Goal: Check status: Check status

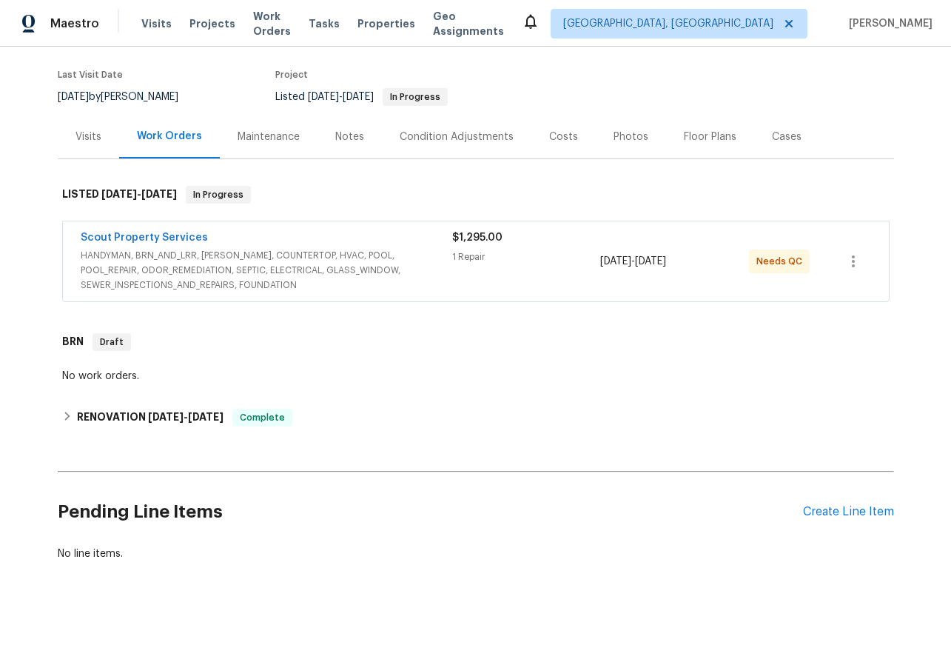
scroll to position [109, 0]
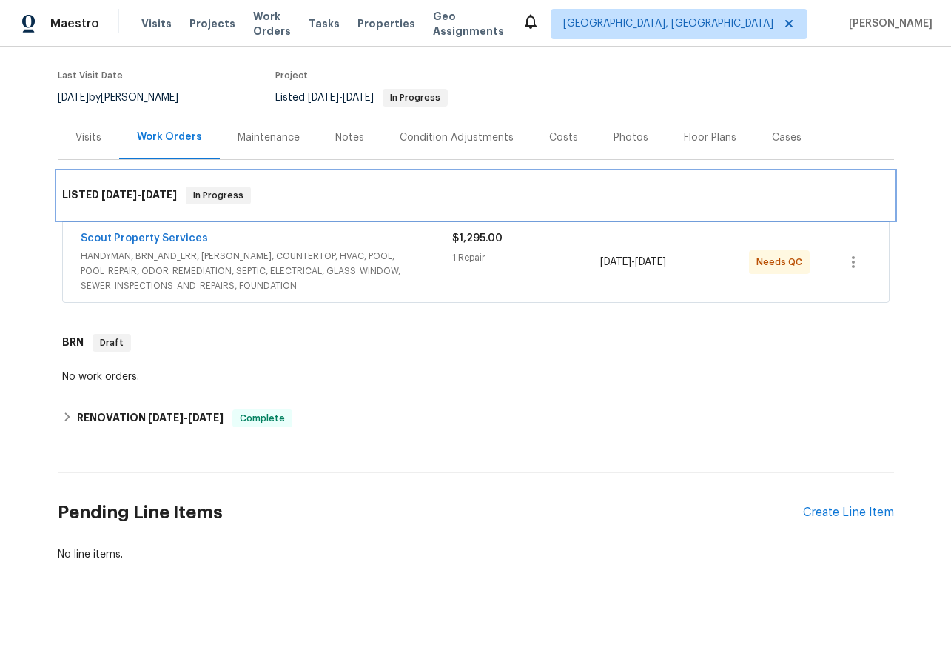
click at [112, 198] on span "[DATE]" at bounding box center [119, 195] width 36 height 10
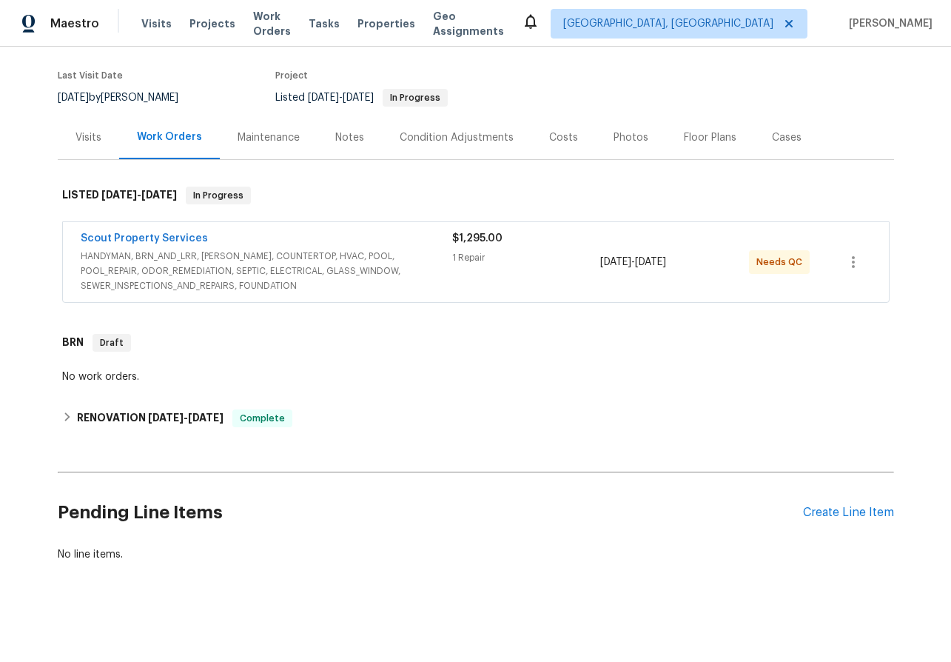
click at [124, 231] on span "Scout Property Services" at bounding box center [144, 238] width 127 height 15
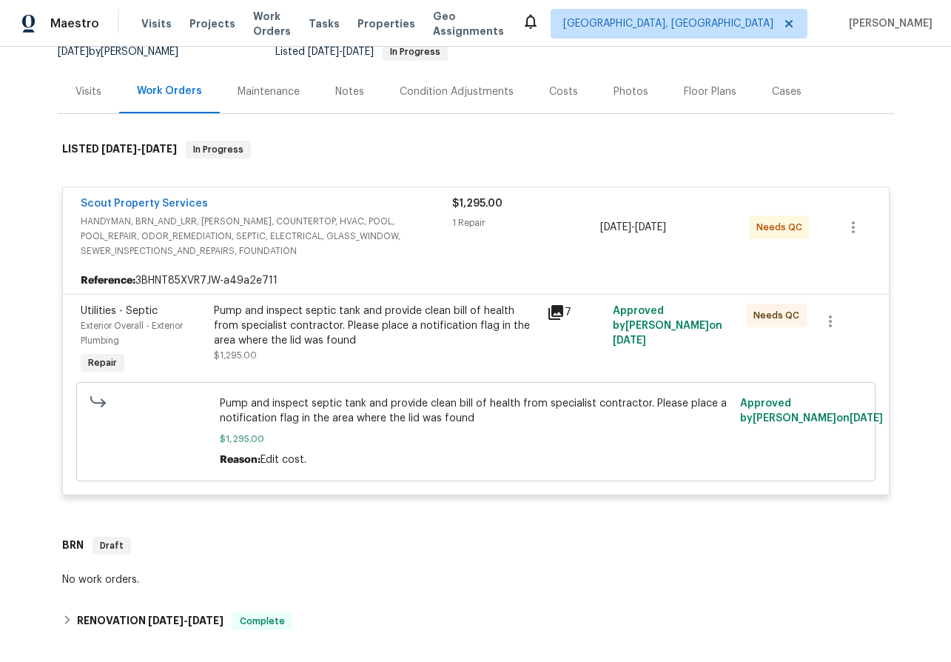
scroll to position [155, 0]
click at [138, 204] on link "Scout Property Services" at bounding box center [144, 203] width 127 height 10
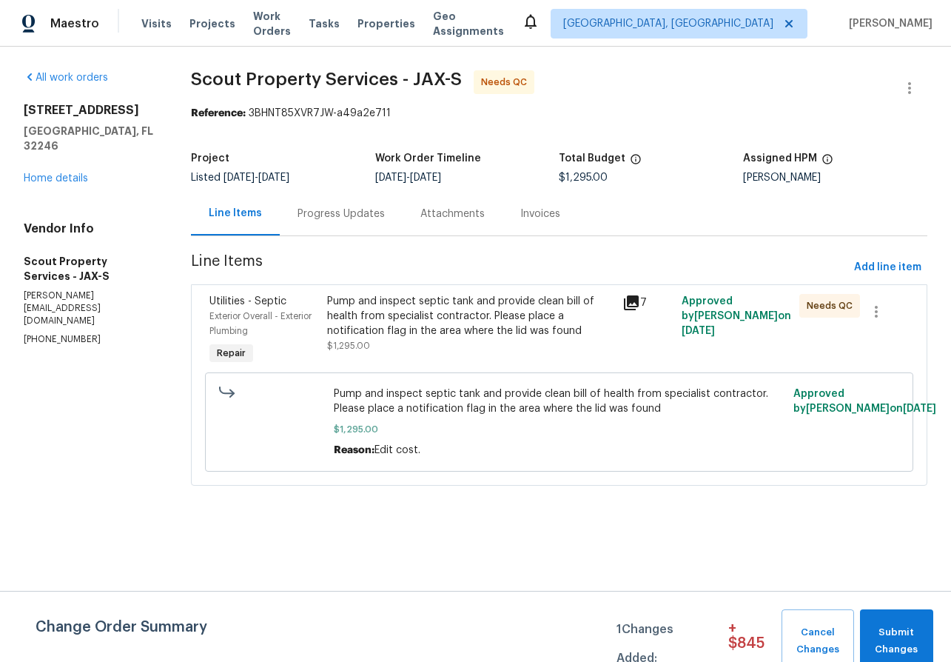
click at [349, 217] on div "Progress Updates" at bounding box center [341, 214] width 87 height 15
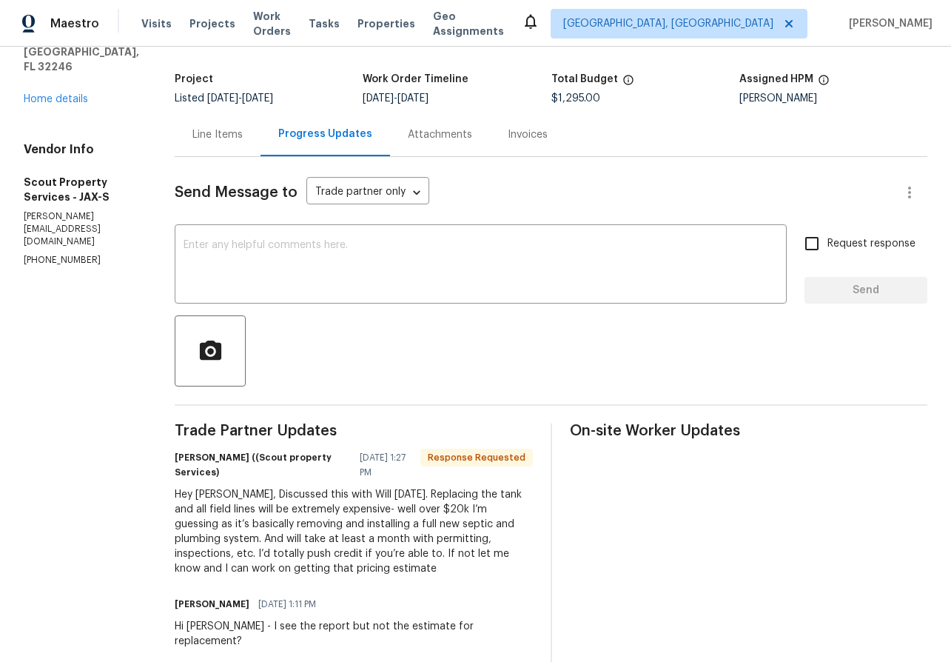
scroll to position [76, 0]
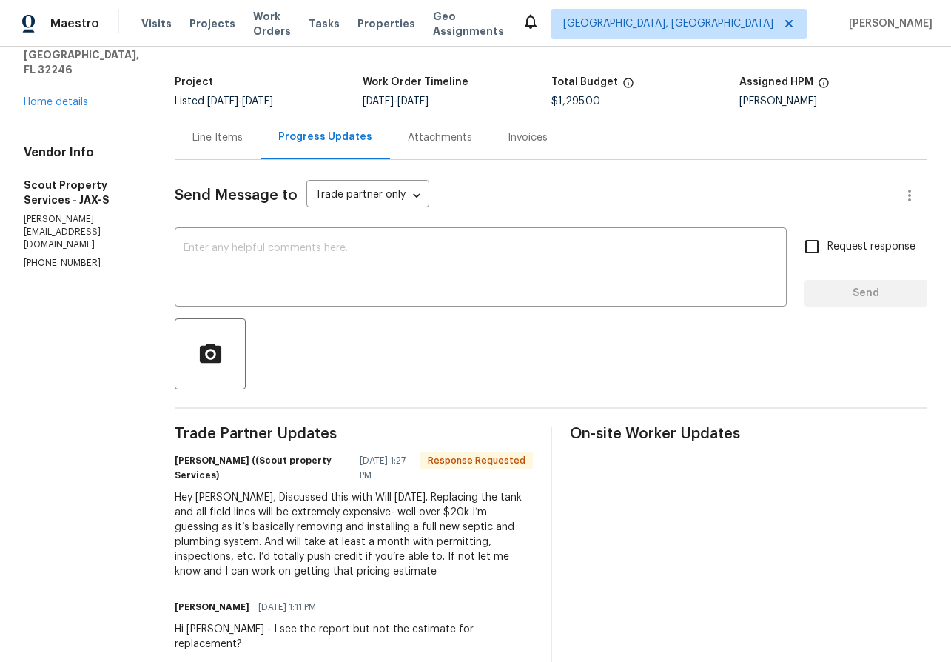
click at [508, 133] on div "Invoices" at bounding box center [528, 137] width 40 height 15
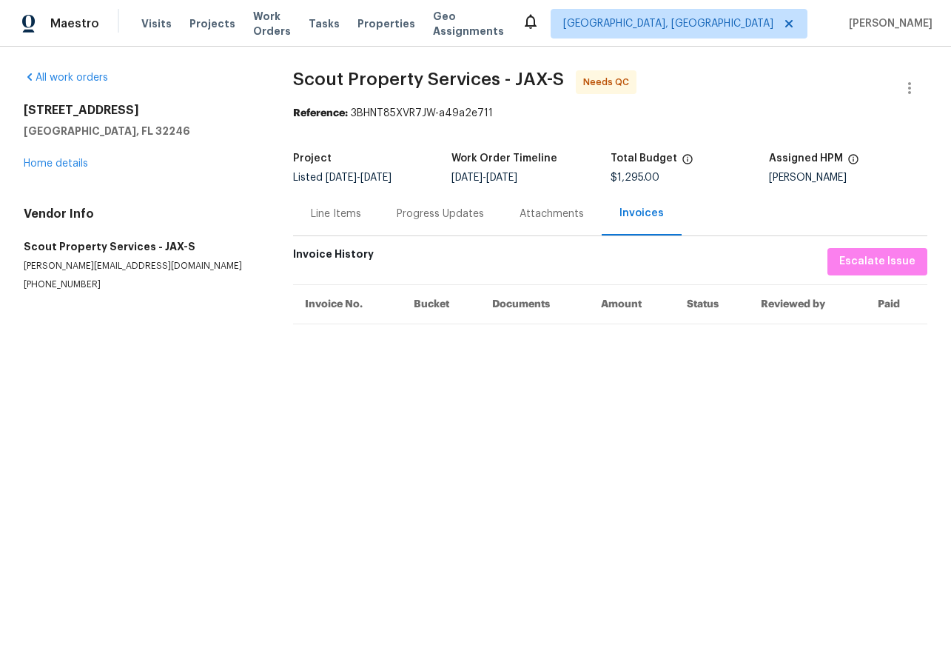
click at [536, 217] on div "Attachments" at bounding box center [552, 214] width 64 height 15
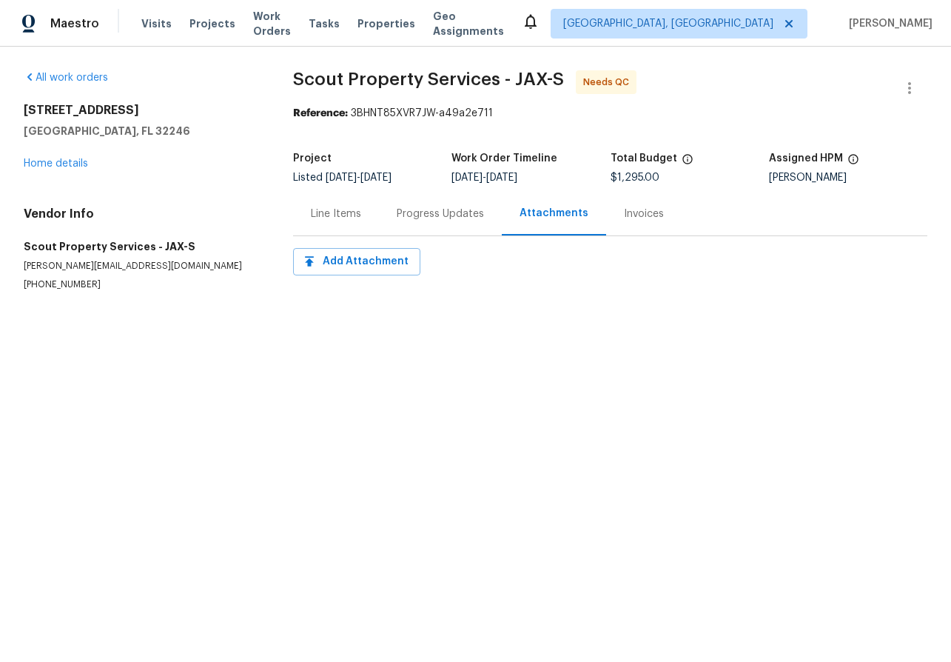
click at [440, 222] on div "Progress Updates" at bounding box center [440, 214] width 123 height 44
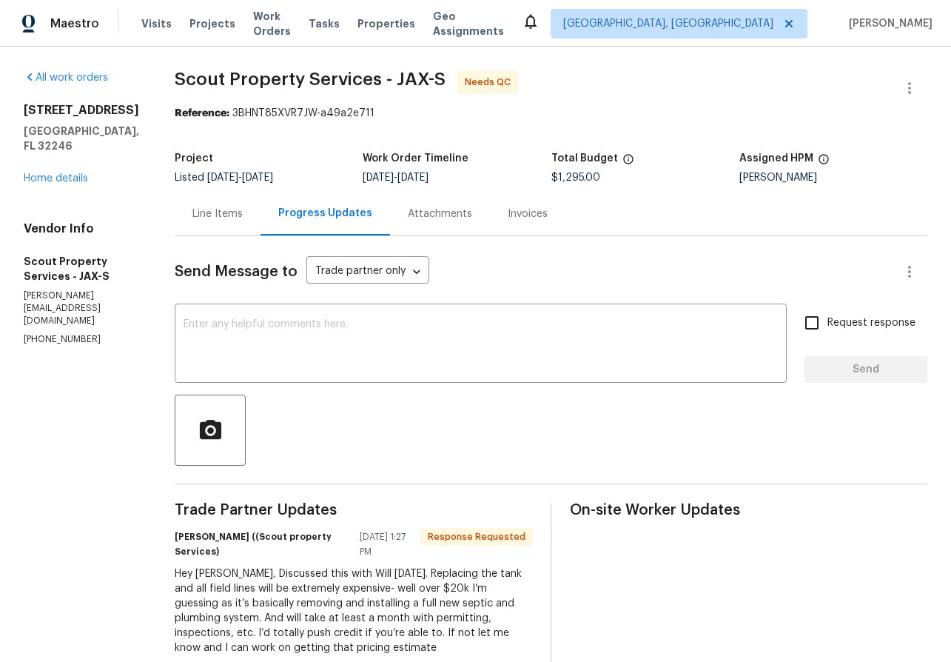
click at [332, 221] on div "Progress Updates" at bounding box center [326, 214] width 130 height 44
click at [204, 223] on div "Line Items" at bounding box center [218, 214] width 86 height 44
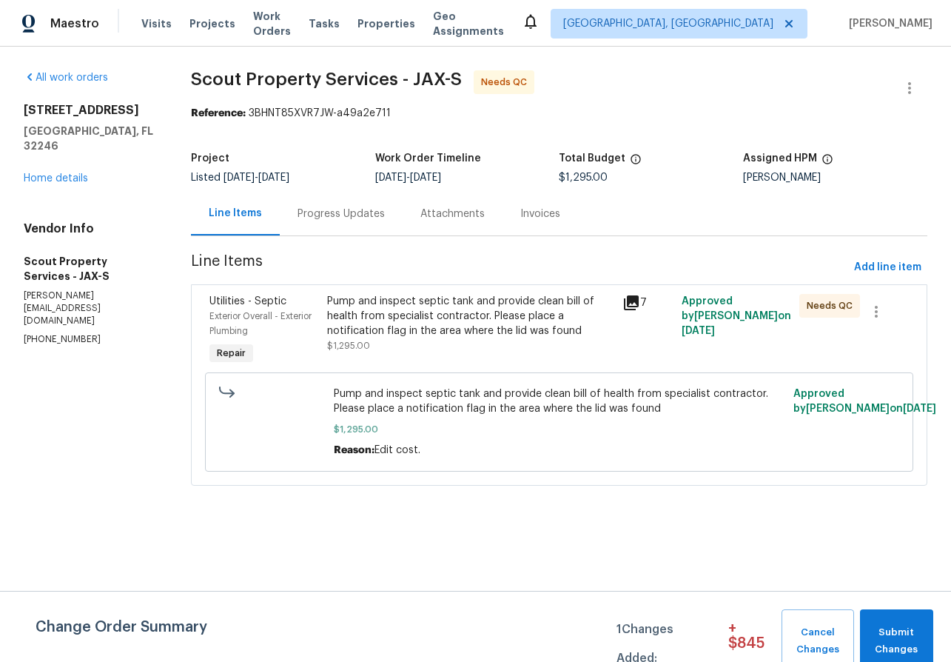
click at [310, 209] on div "Progress Updates" at bounding box center [341, 214] width 87 height 15
